Goal: Transaction & Acquisition: Purchase product/service

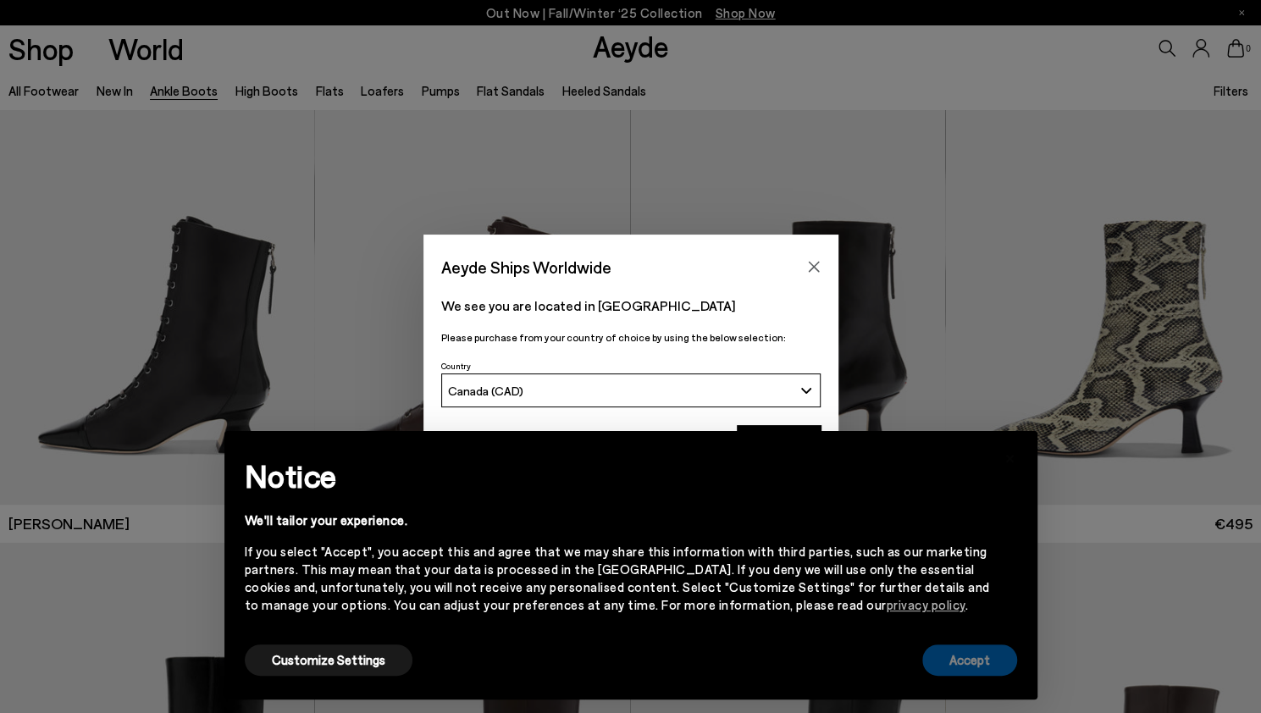
click at [961, 672] on button "Accept" at bounding box center [969, 660] width 95 height 31
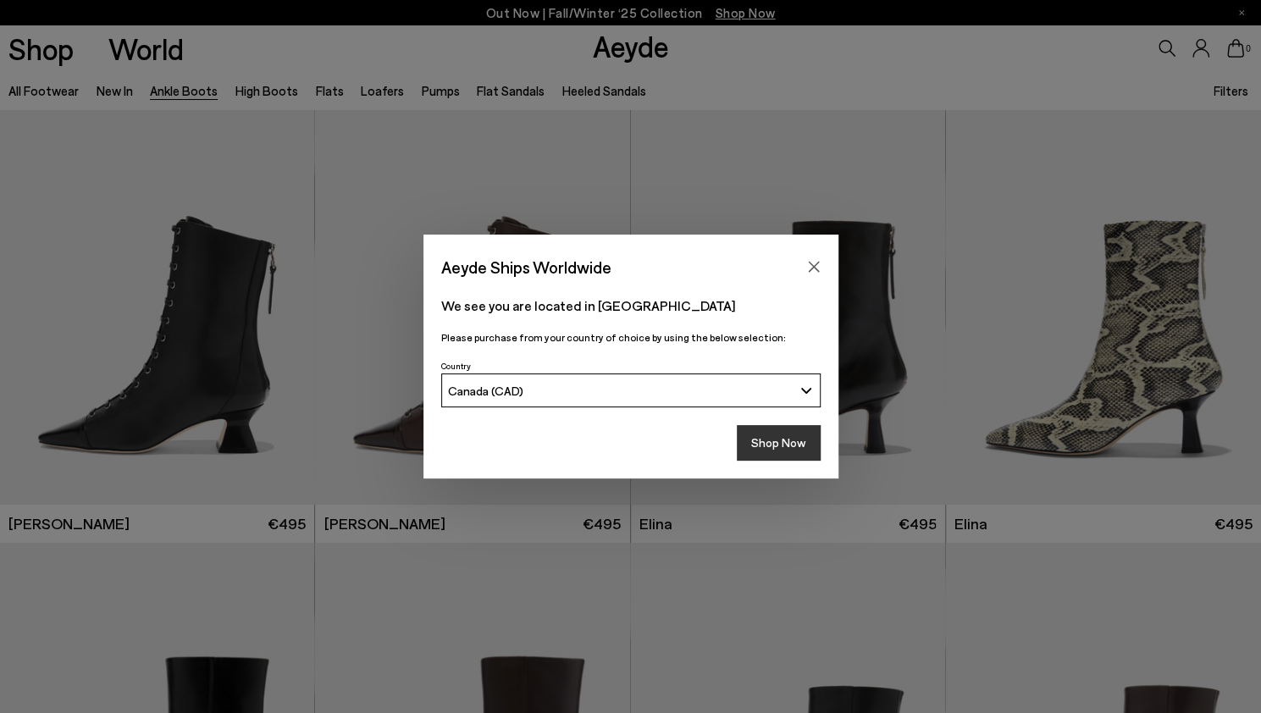
click at [790, 451] on button "Shop Now" at bounding box center [779, 443] width 84 height 36
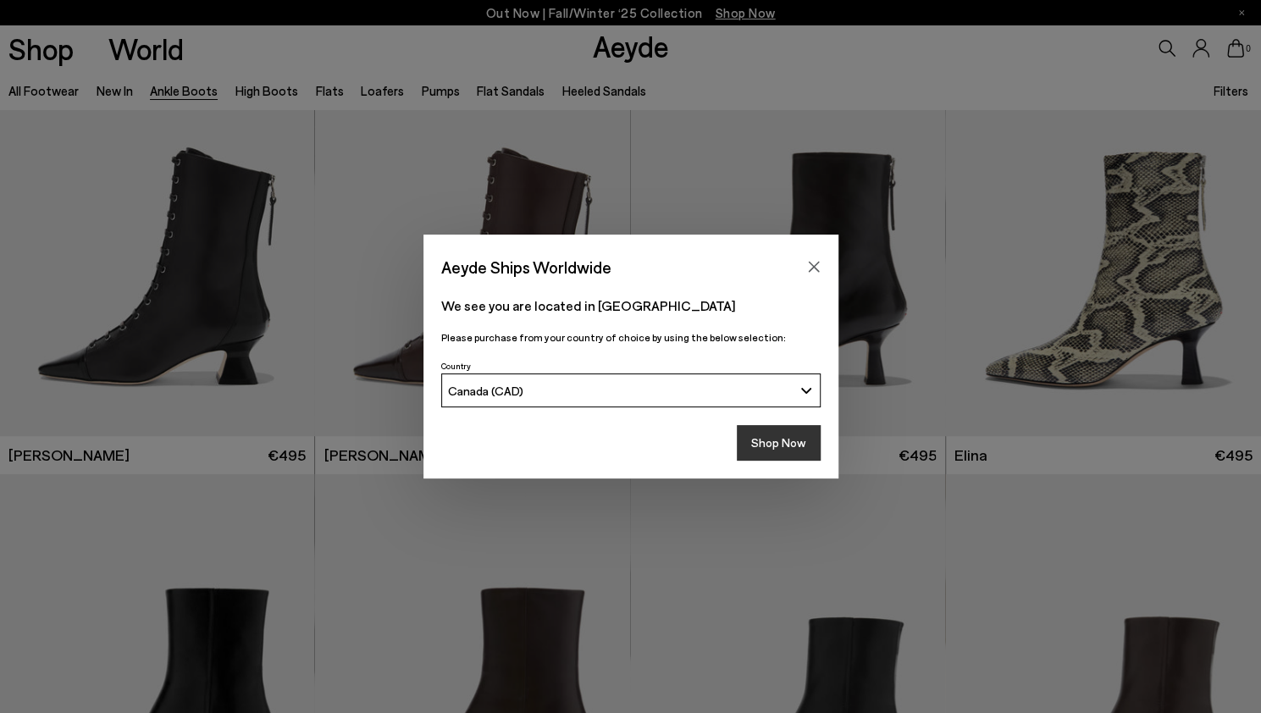
scroll to position [85, 0]
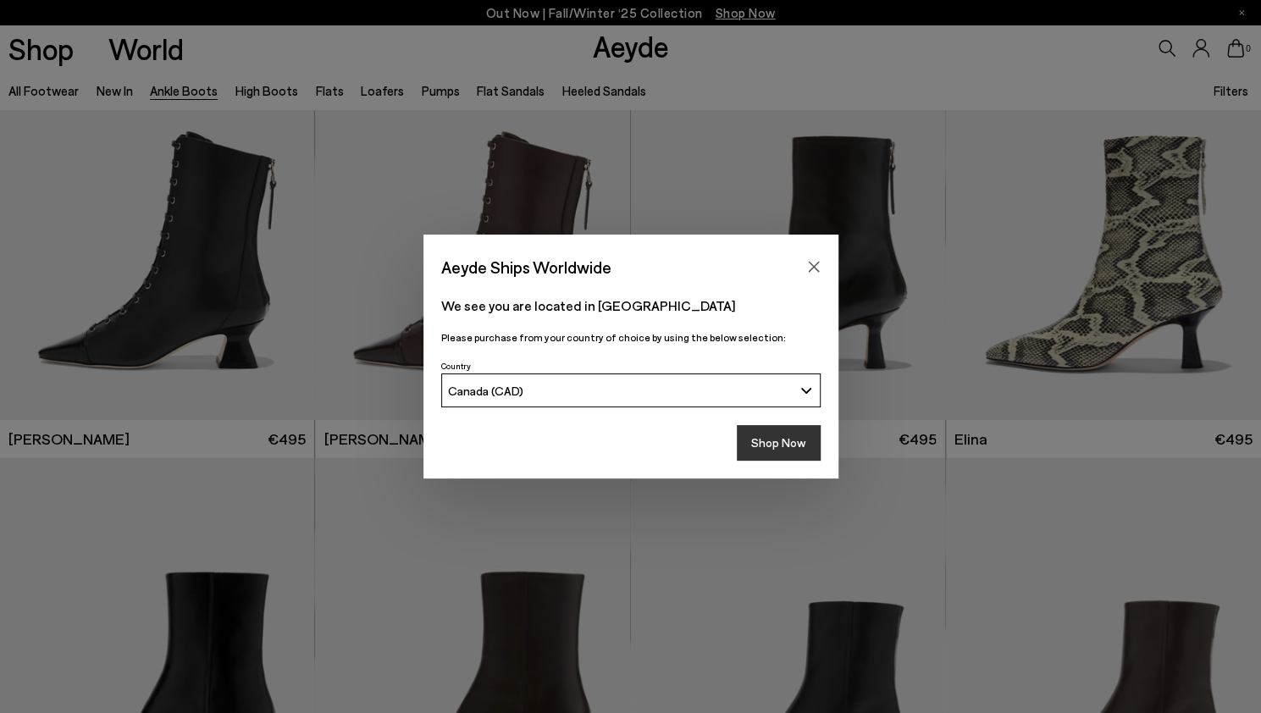
click at [792, 445] on button "Shop Now" at bounding box center [779, 443] width 84 height 36
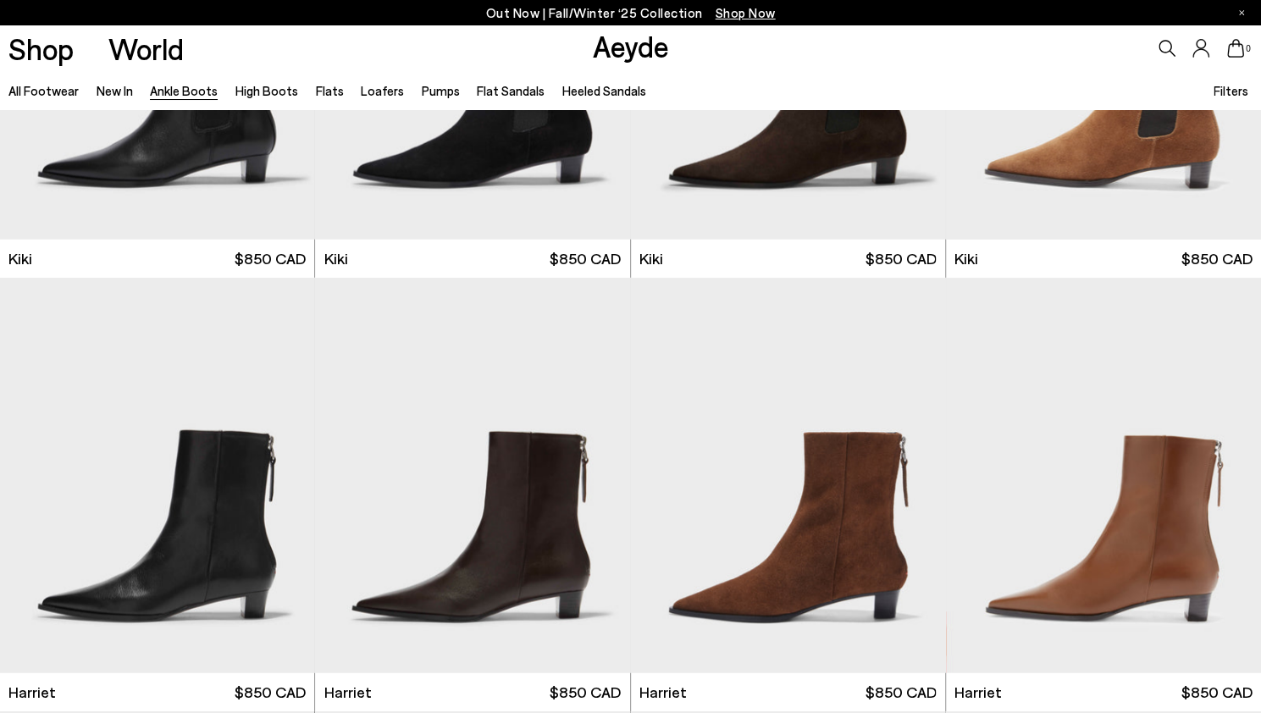
scroll to position [2880, 0]
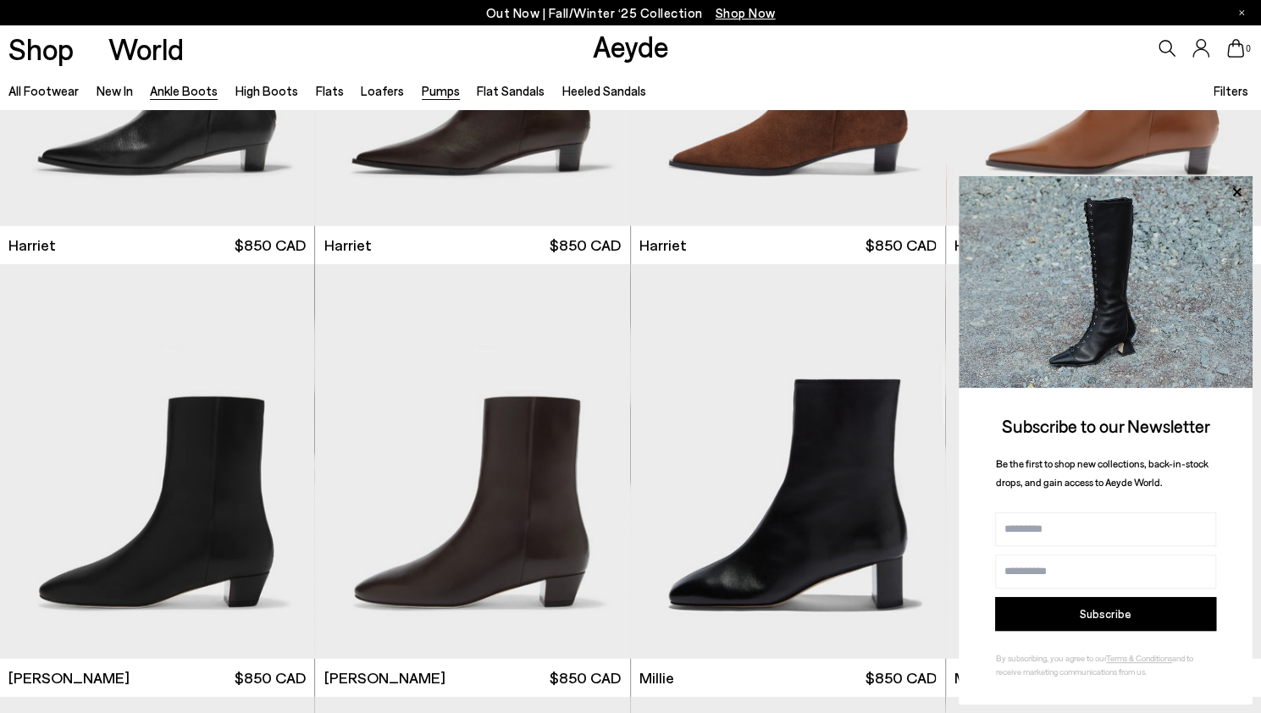
click at [423, 90] on link "Pumps" at bounding box center [441, 90] width 38 height 15
